Goal: Find specific page/section: Find specific page/section

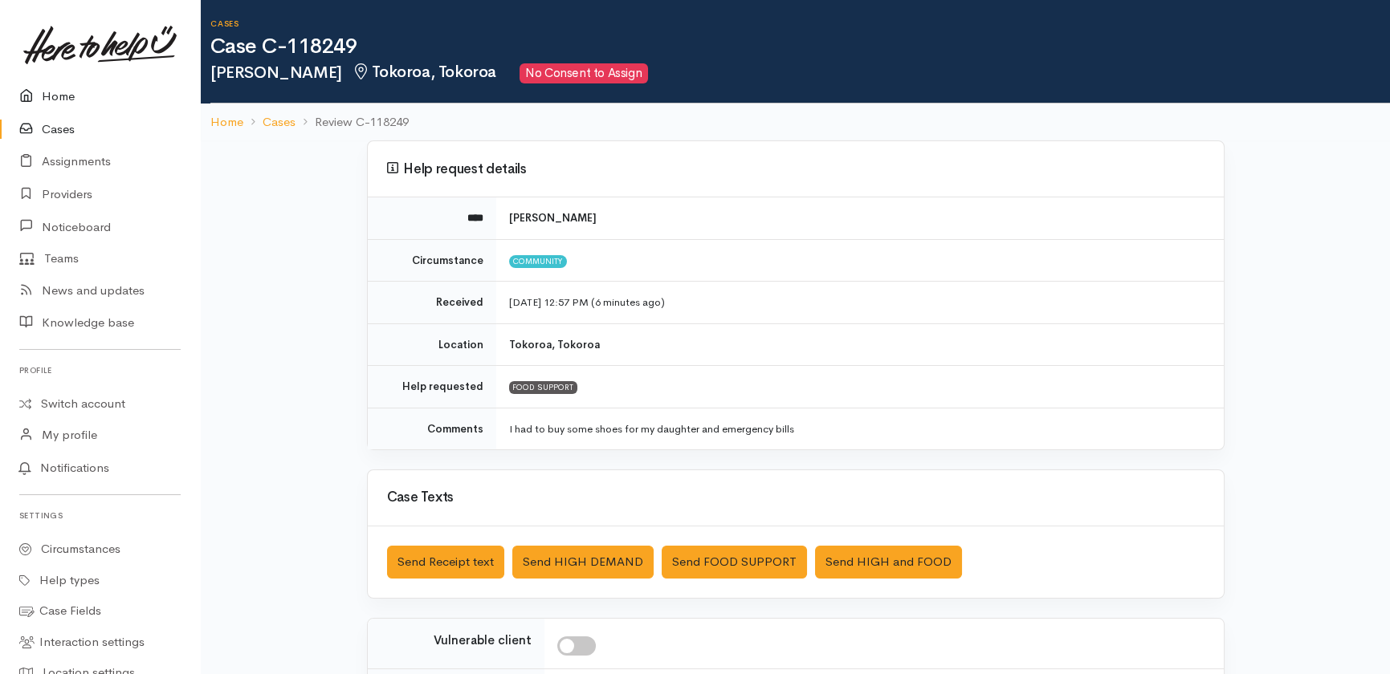
click at [51, 100] on link "Home" at bounding box center [100, 96] width 200 height 33
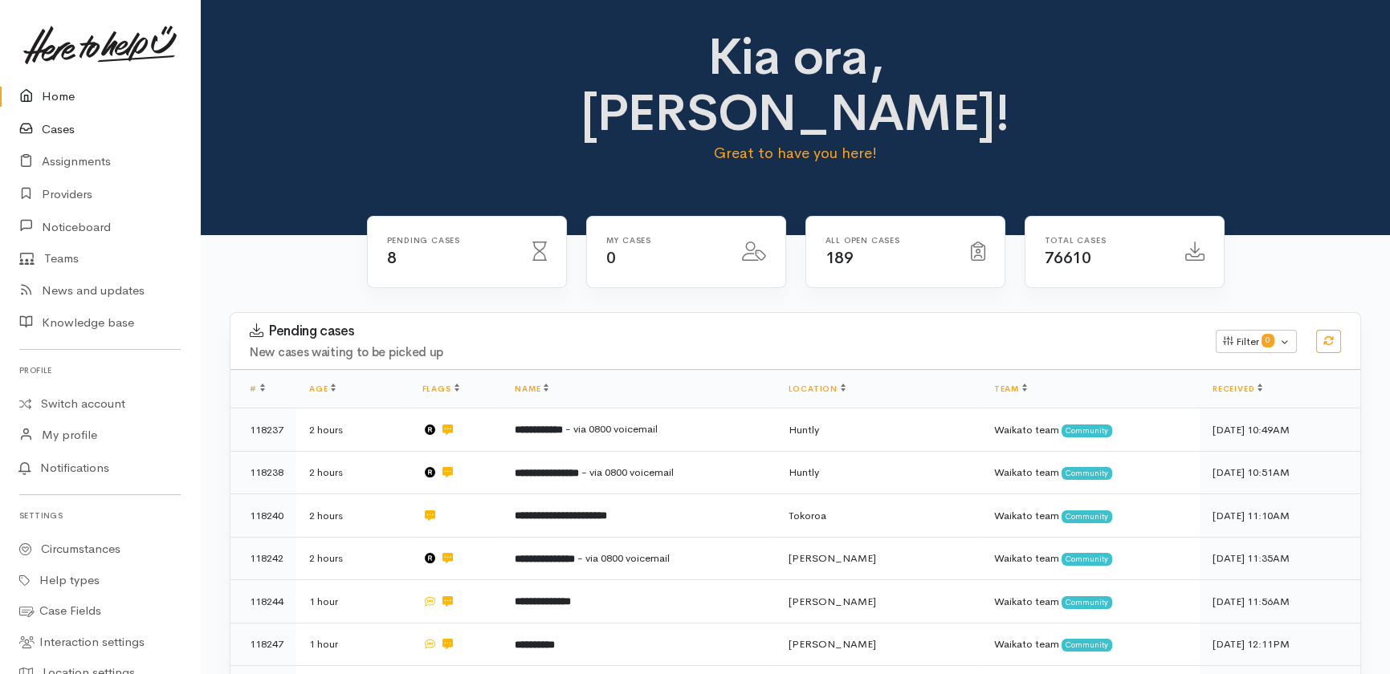
click at [56, 125] on link "Cases" at bounding box center [100, 129] width 200 height 33
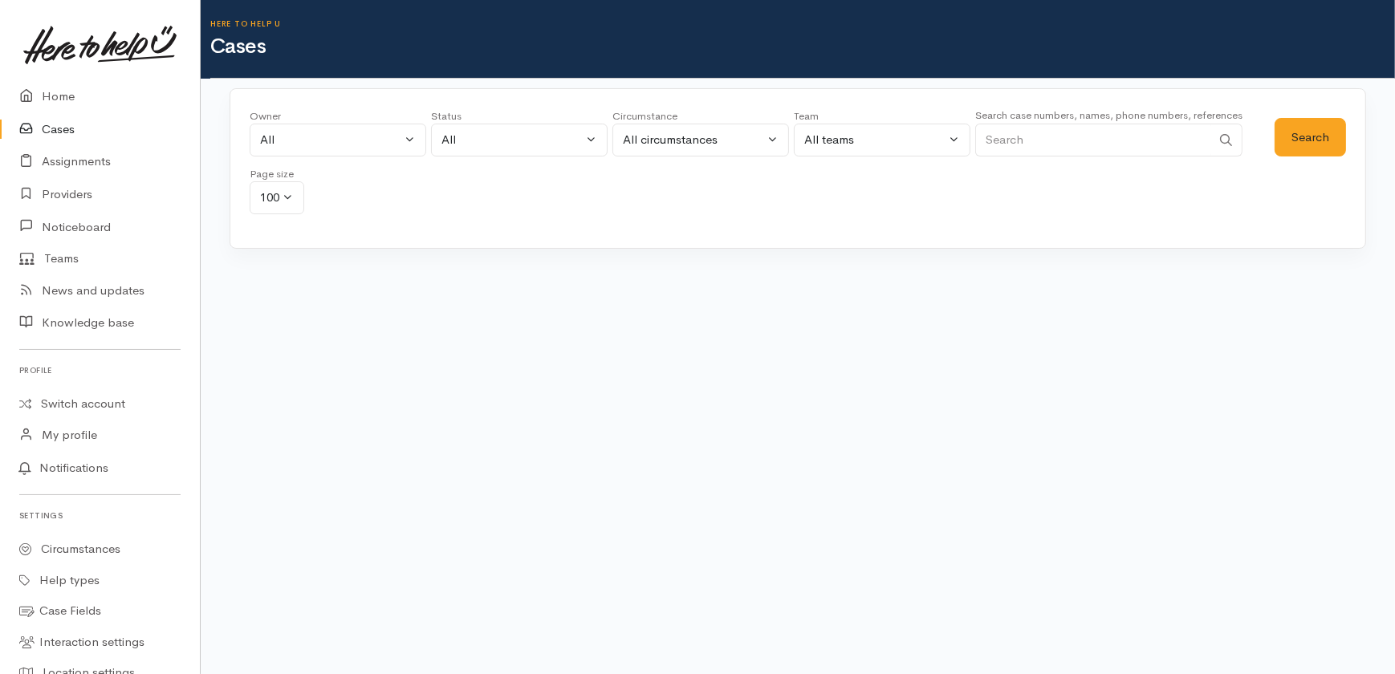
click at [1114, 143] on input "Search" at bounding box center [1093, 140] width 236 height 33
type input "117929"
click at [1303, 139] on button "Search" at bounding box center [1310, 137] width 71 height 39
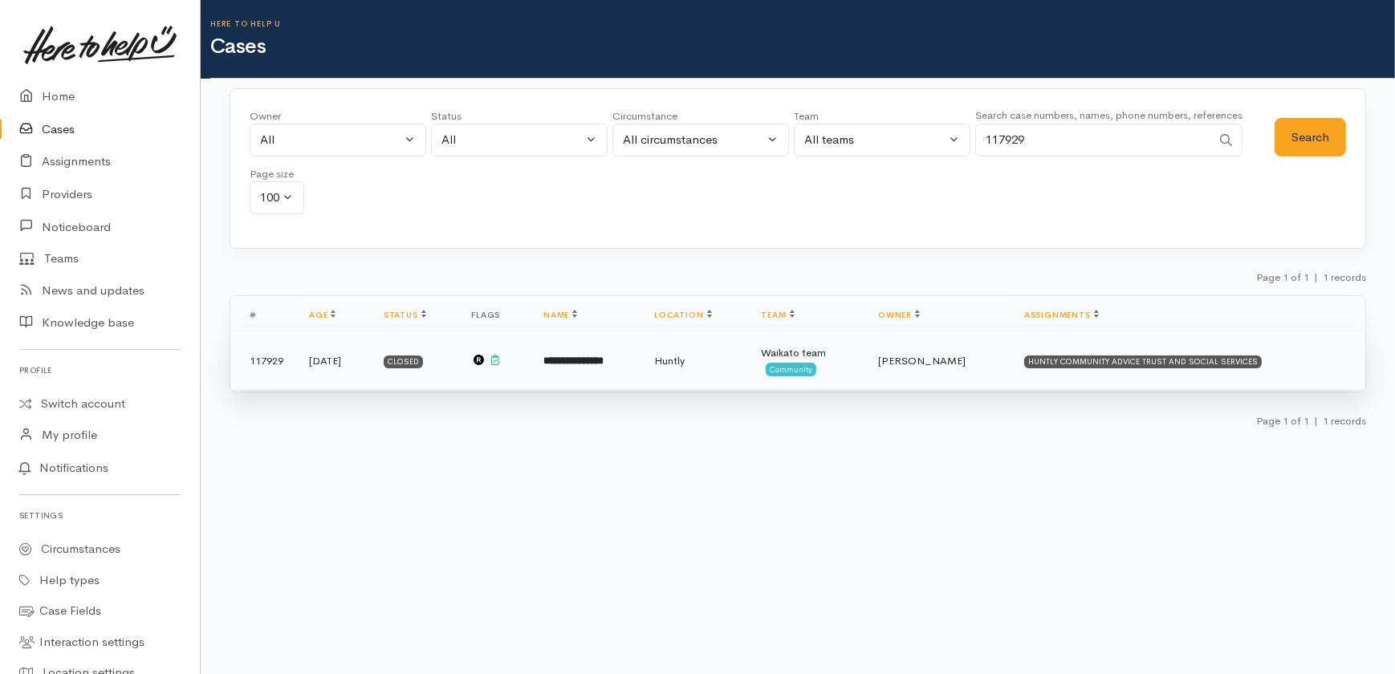
click at [604, 360] on b "**********" at bounding box center [574, 361] width 60 height 10
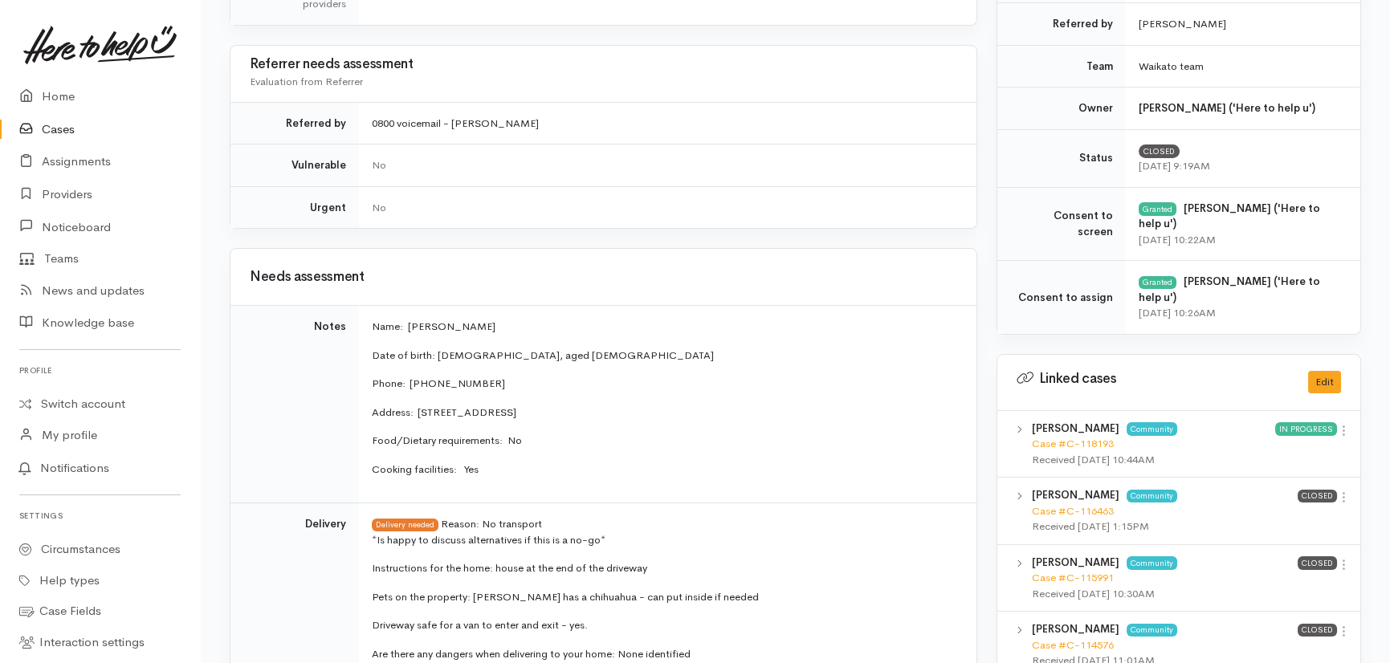
scroll to position [803, 0]
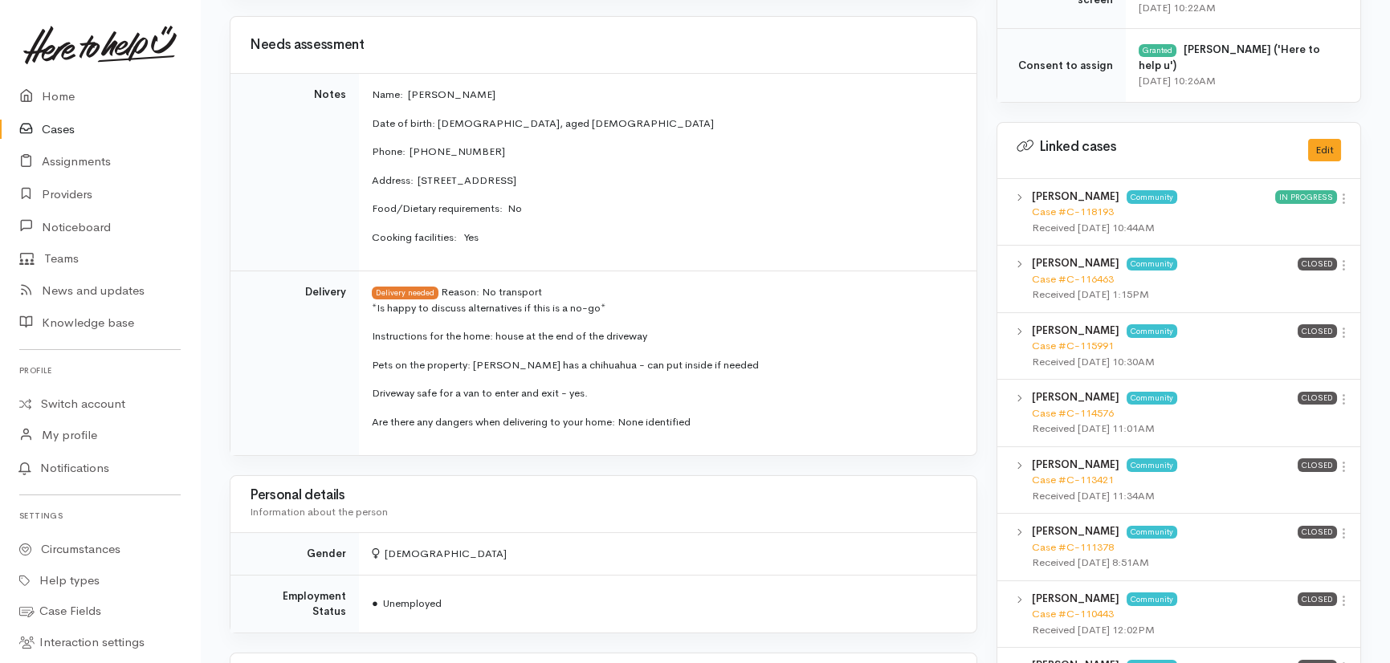
click at [1105, 216] on div "Case #C-118193" at bounding box center [1153, 212] width 243 height 16
click at [1100, 207] on link "Case #C-118193" at bounding box center [1073, 212] width 82 height 14
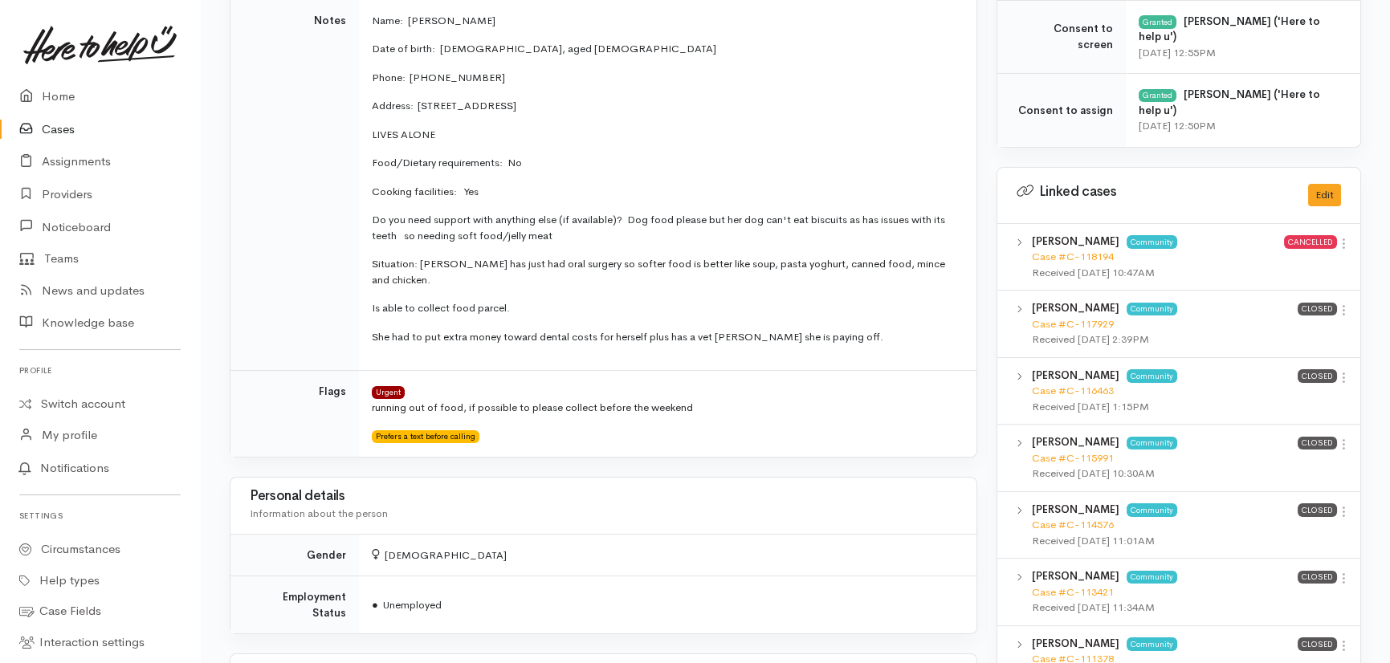
scroll to position [803, 0]
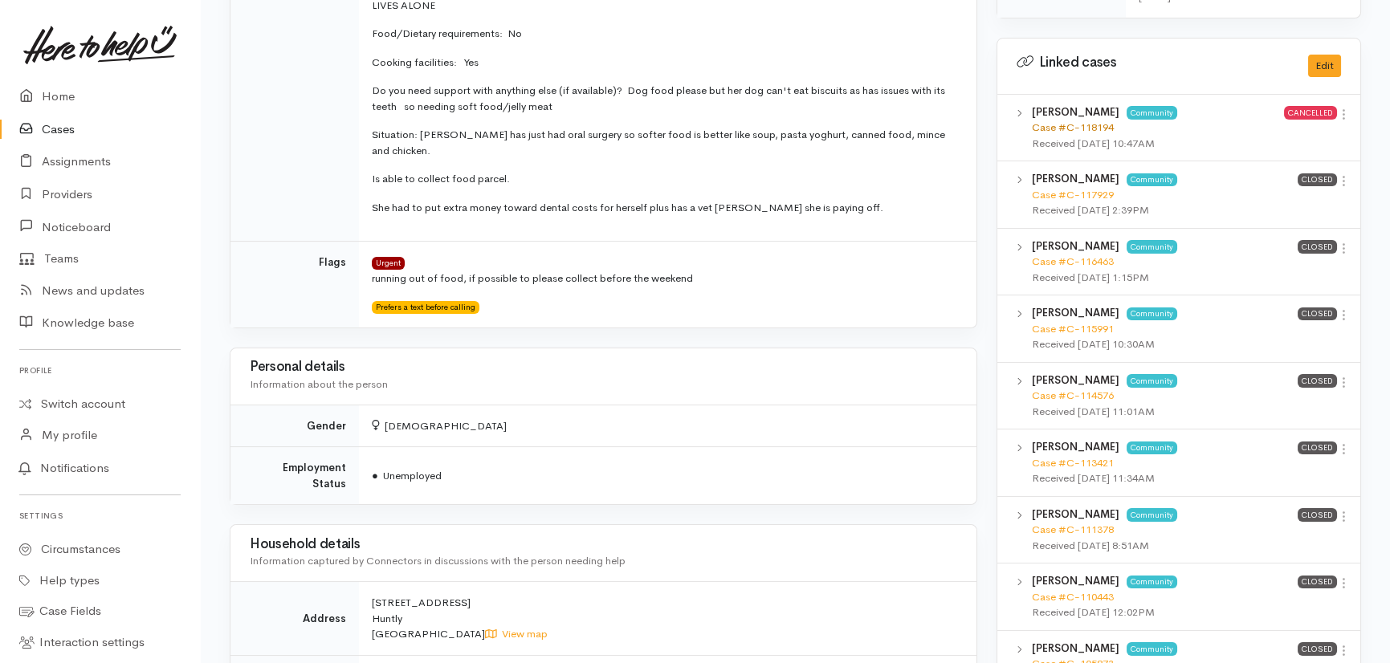
click at [1057, 120] on link "Case #C-118194" at bounding box center [1073, 127] width 82 height 14
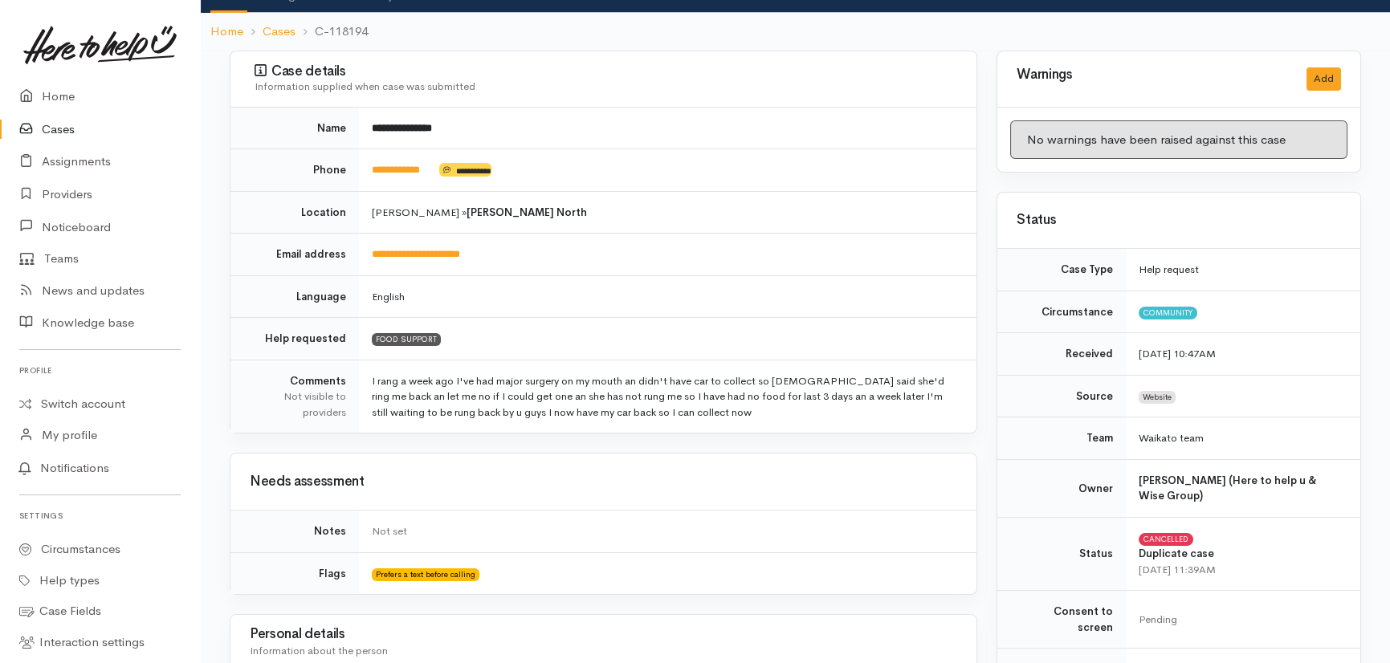
scroll to position [72, 0]
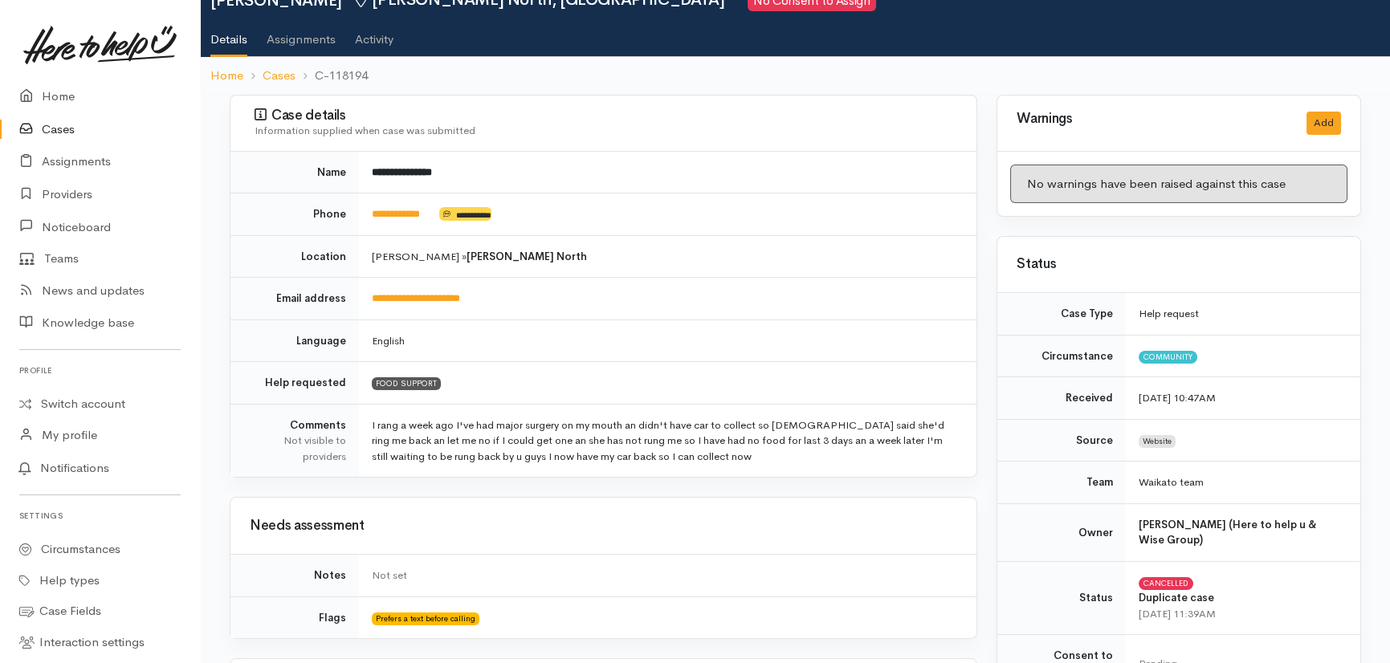
click at [63, 131] on link "Cases" at bounding box center [100, 129] width 200 height 33
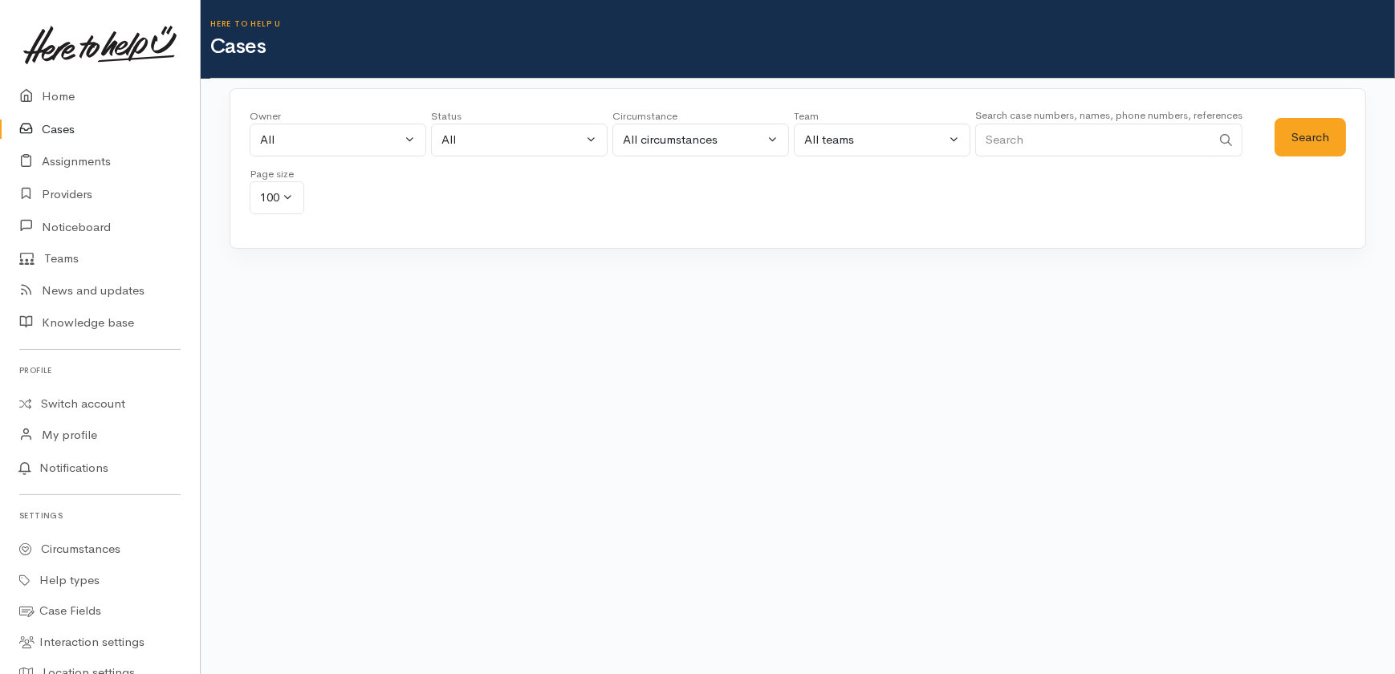
click at [1047, 138] on input "Search" at bounding box center [1093, 140] width 236 height 33
type input "petra hambleton"
click at [1302, 136] on button "Search" at bounding box center [1310, 137] width 71 height 39
